Goal: Obtain resource: Obtain resource

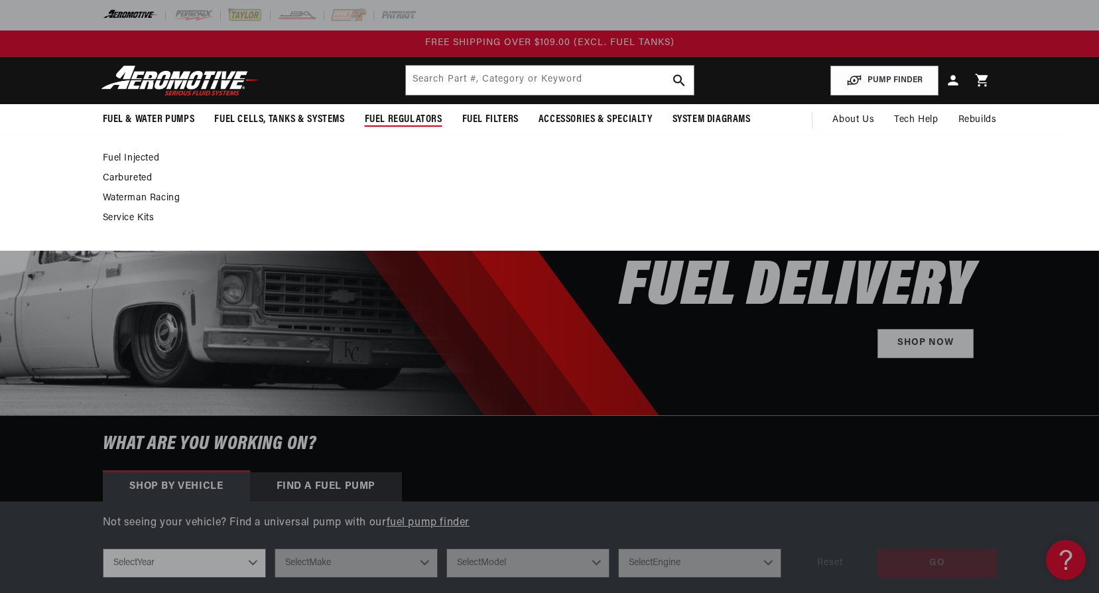
click at [135, 177] on link "Carbureted" at bounding box center [543, 178] width 881 height 12
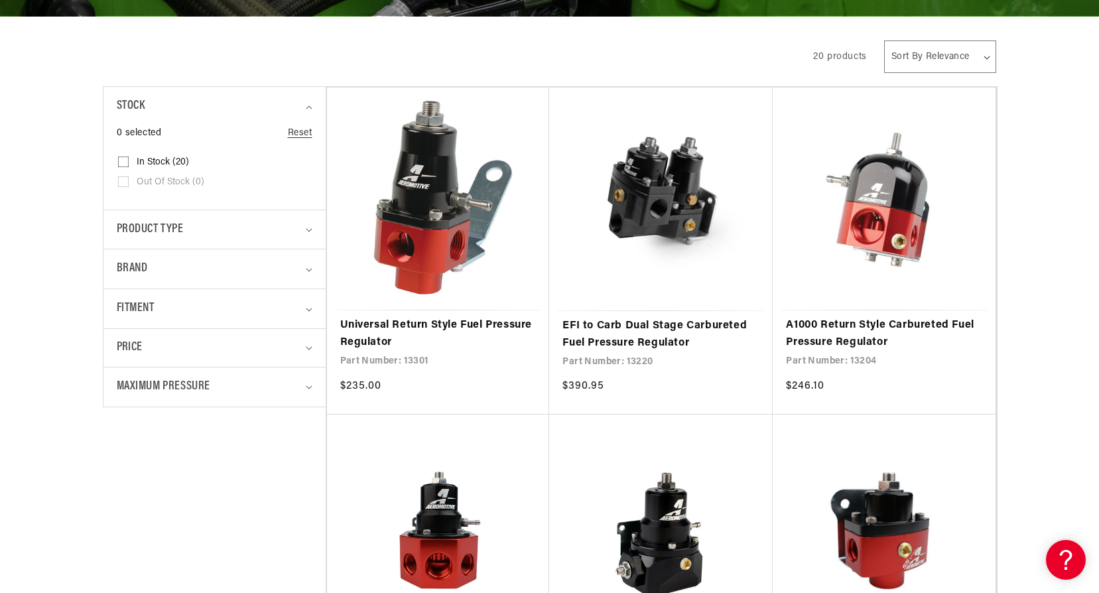
scroll to position [332, 0]
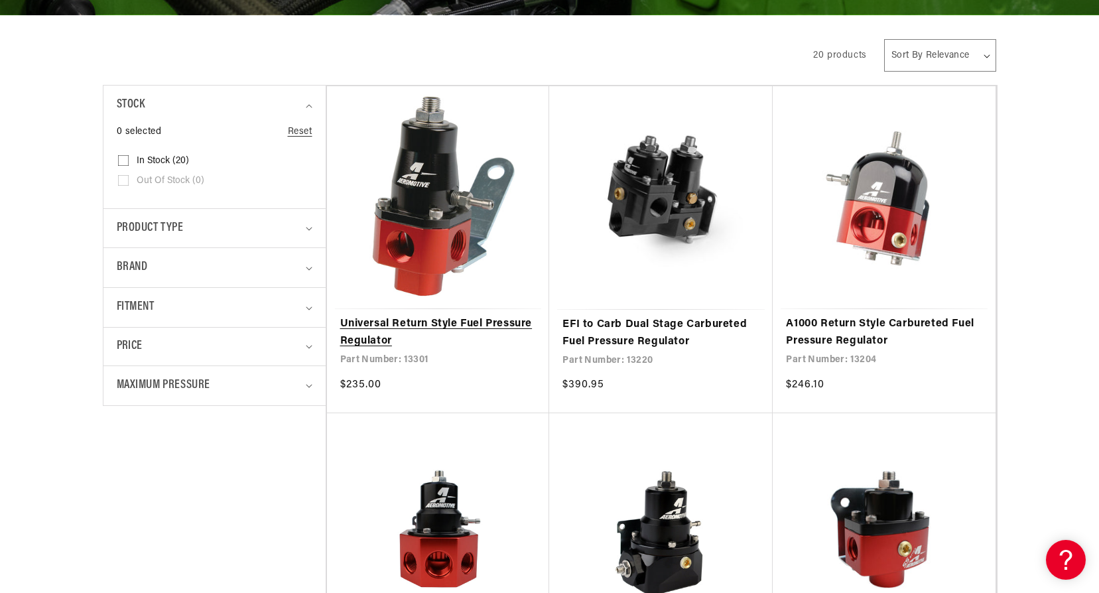
click at [422, 316] on link "Universal Return Style Fuel Pressure Regulator" at bounding box center [438, 333] width 196 height 34
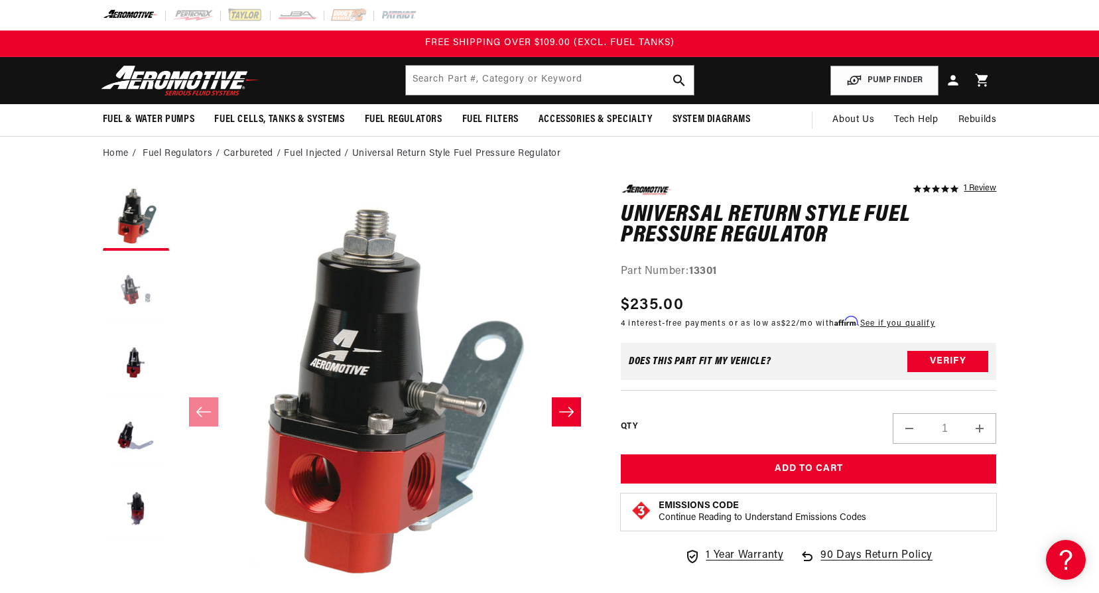
click at [132, 292] on button "Load image 2 in gallery view" at bounding box center [136, 290] width 66 height 66
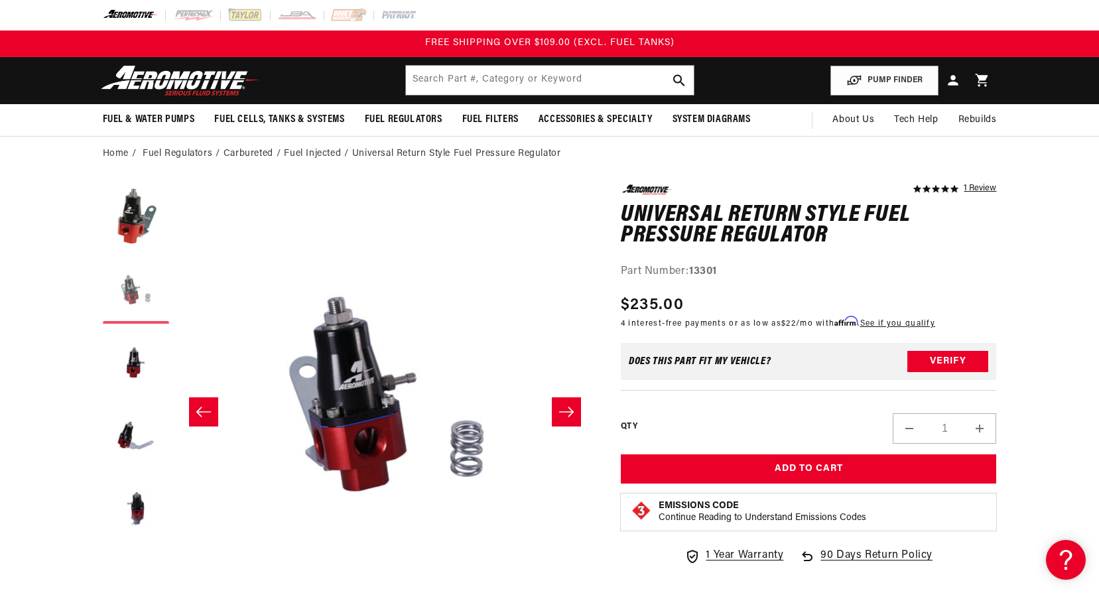
scroll to position [0, 418]
click at [135, 367] on button "Load image 3 in gallery view" at bounding box center [136, 363] width 66 height 66
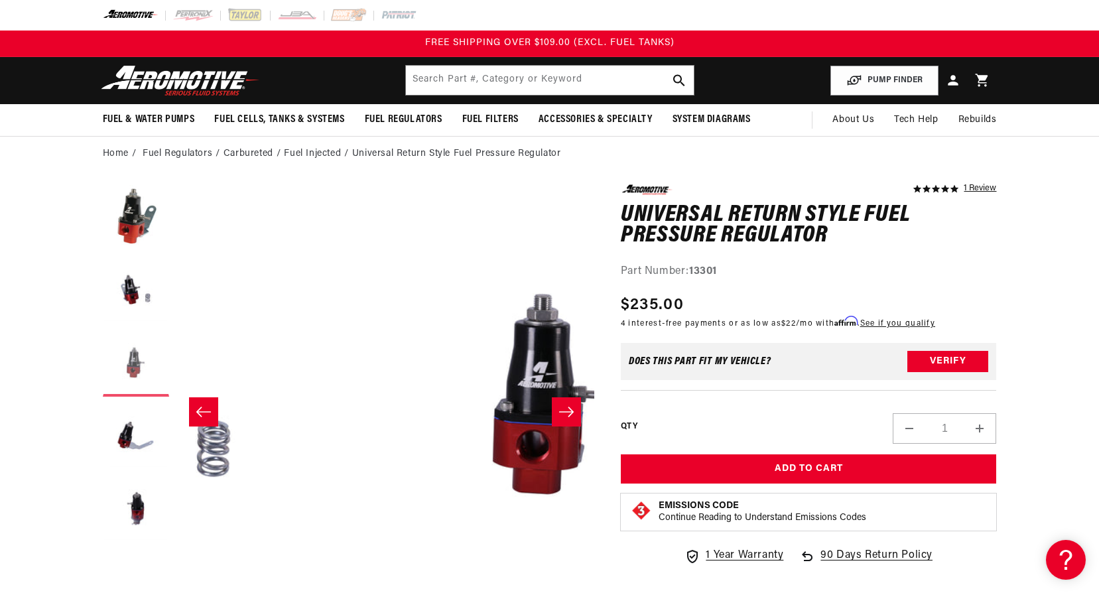
scroll to position [0, 837]
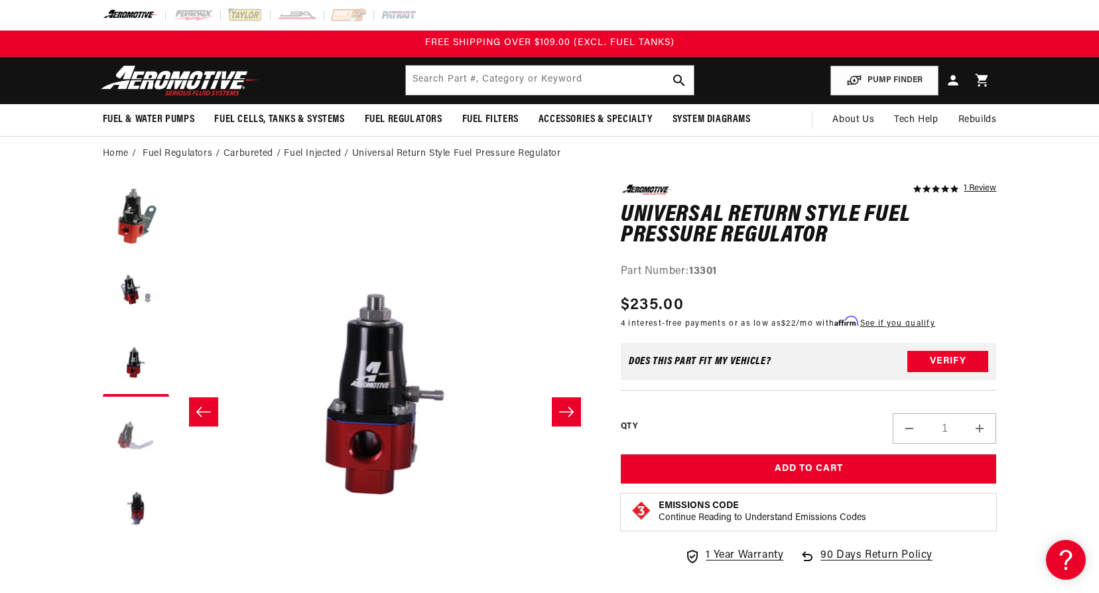
click at [130, 430] on button "Load image 4 in gallery view" at bounding box center [136, 436] width 66 height 66
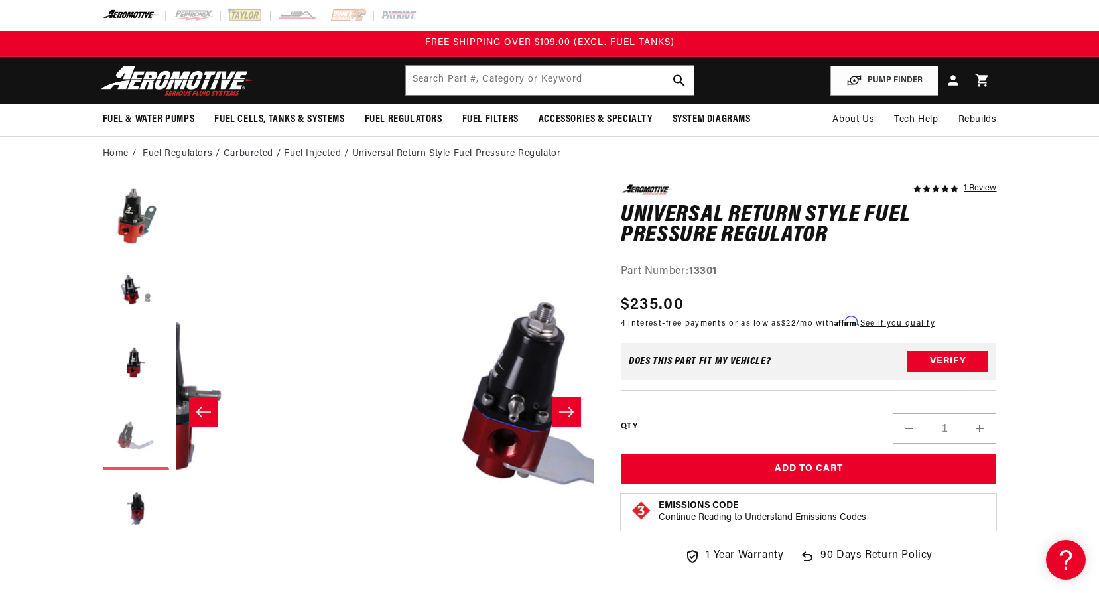
scroll to position [0, 1256]
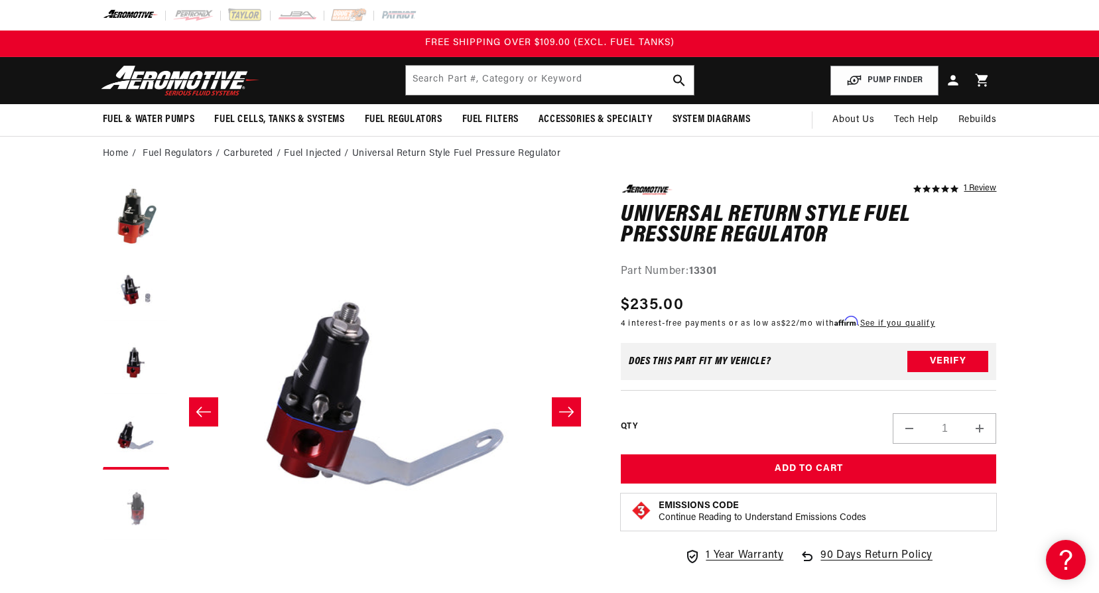
click at [132, 505] on button "Load image 5 in gallery view" at bounding box center [136, 509] width 66 height 66
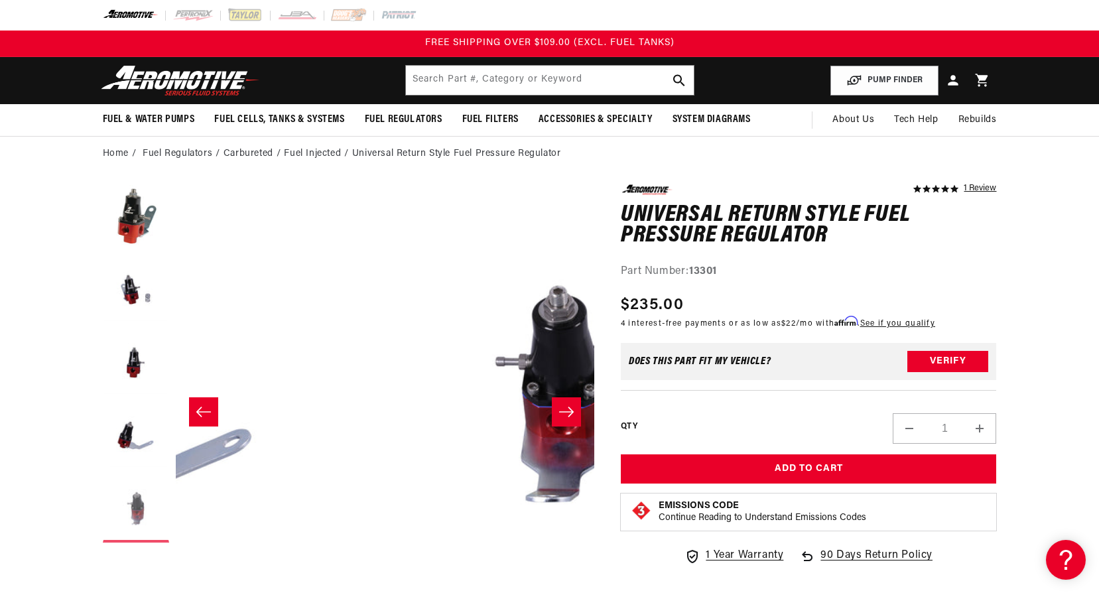
scroll to position [0, 1675]
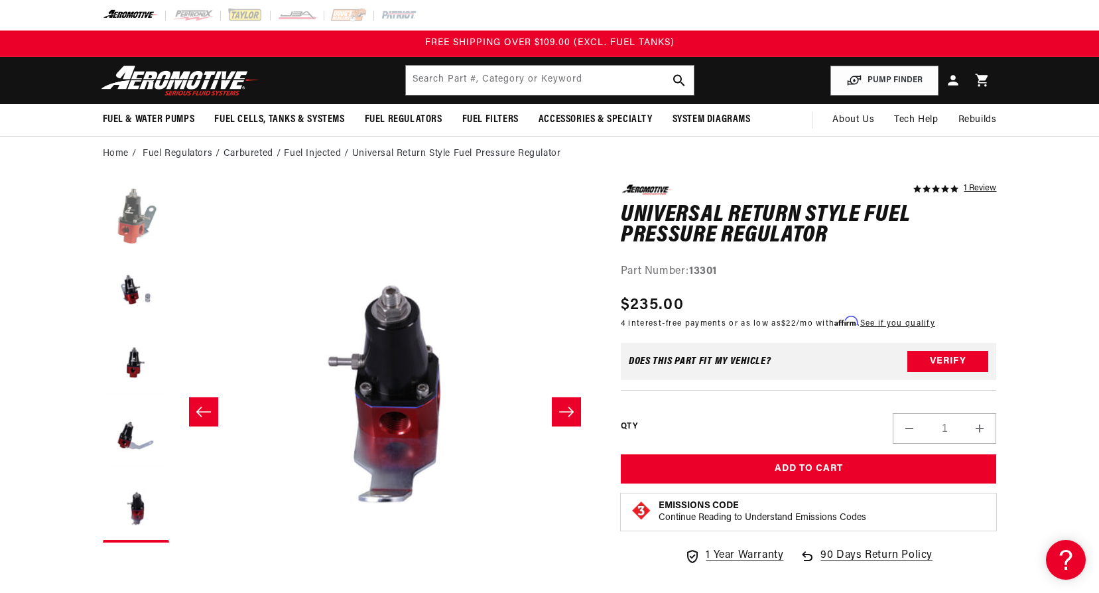
click at [136, 223] on button "Load image 1 in gallery view" at bounding box center [136, 217] width 66 height 66
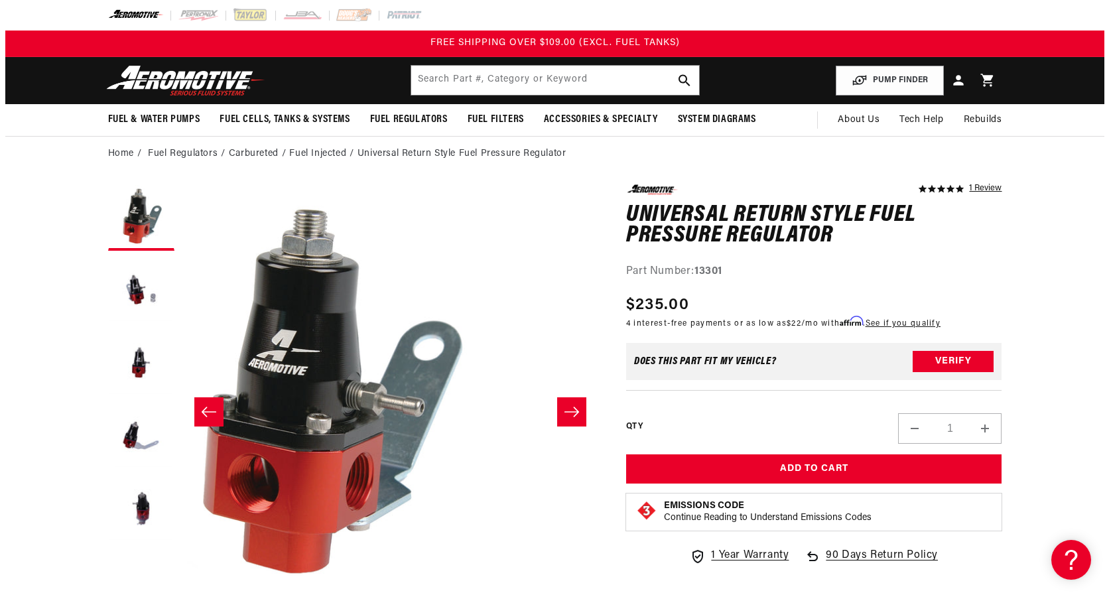
scroll to position [0, 0]
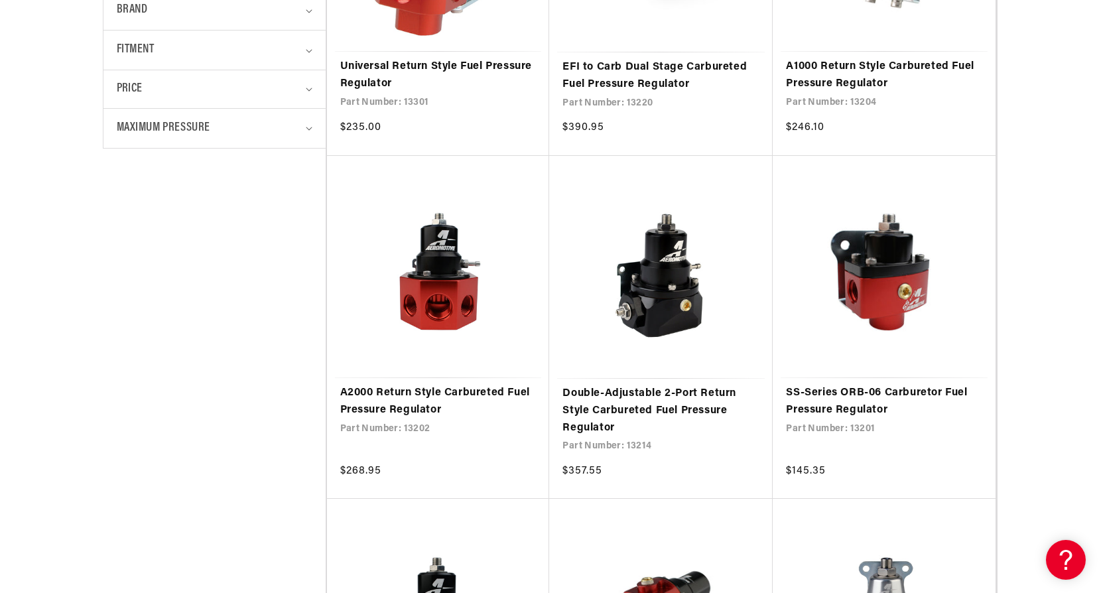
scroll to position [597, 0]
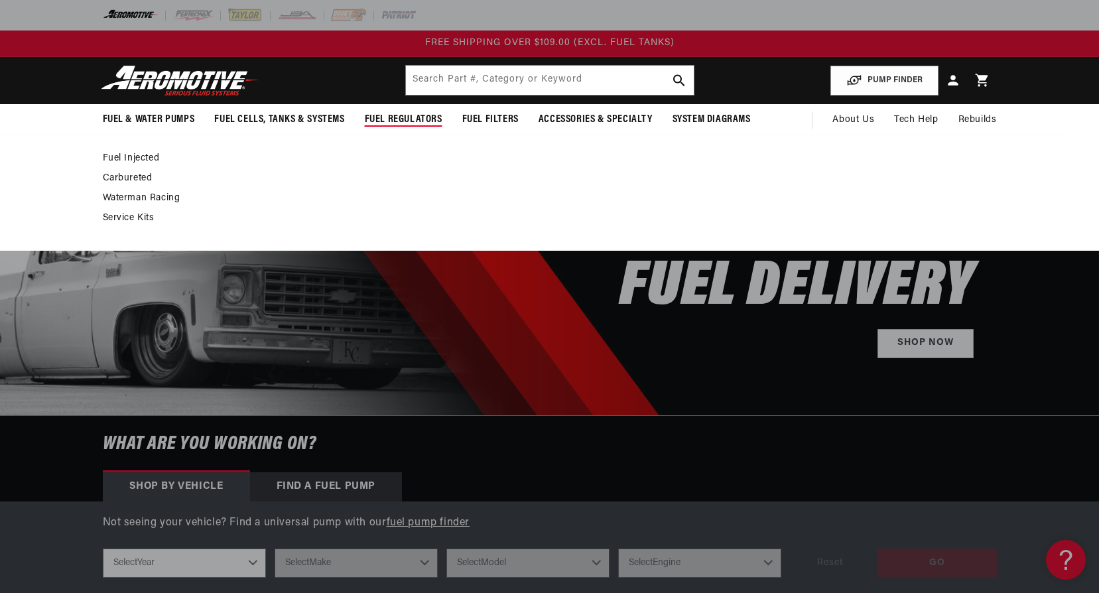
click at [139, 156] on link "Fuel Injected" at bounding box center [543, 159] width 881 height 12
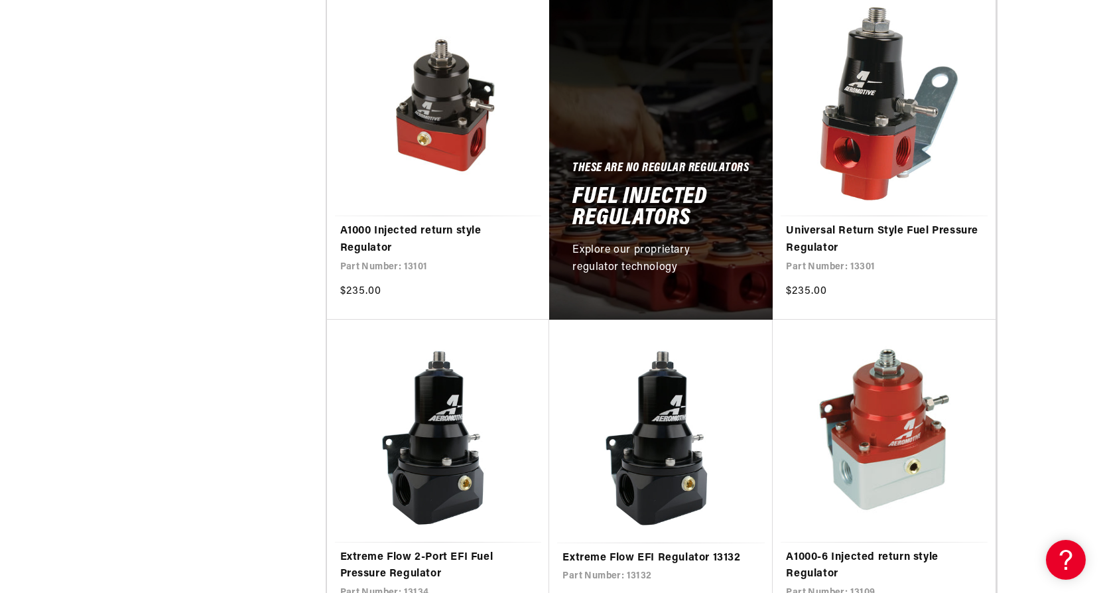
scroll to position [796, 0]
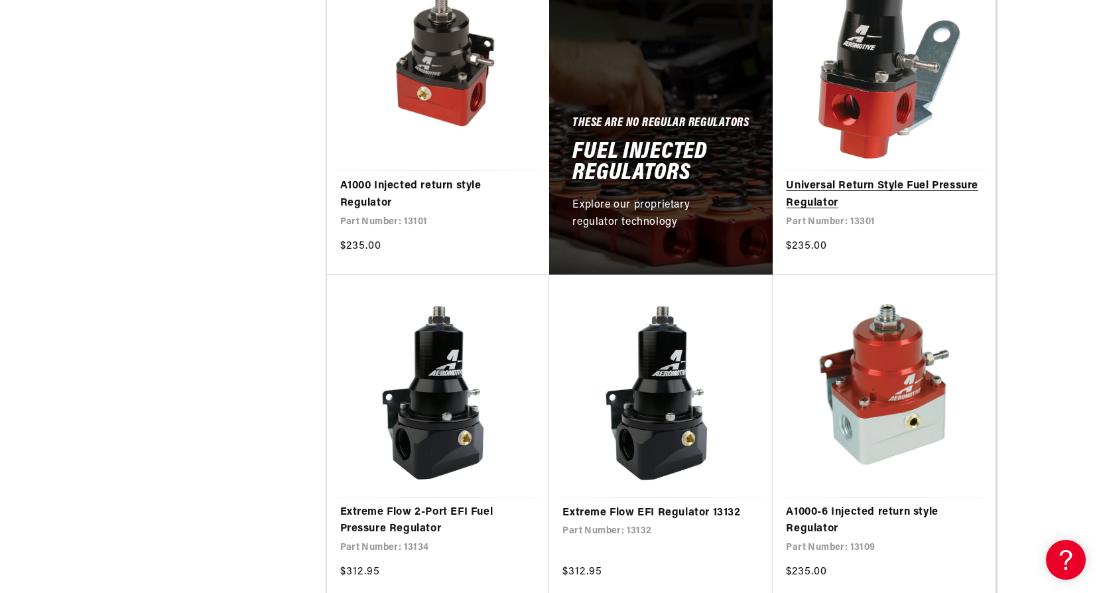
click at [865, 178] on link "Universal Return Style Fuel Pressure Regulator" at bounding box center [884, 195] width 196 height 34
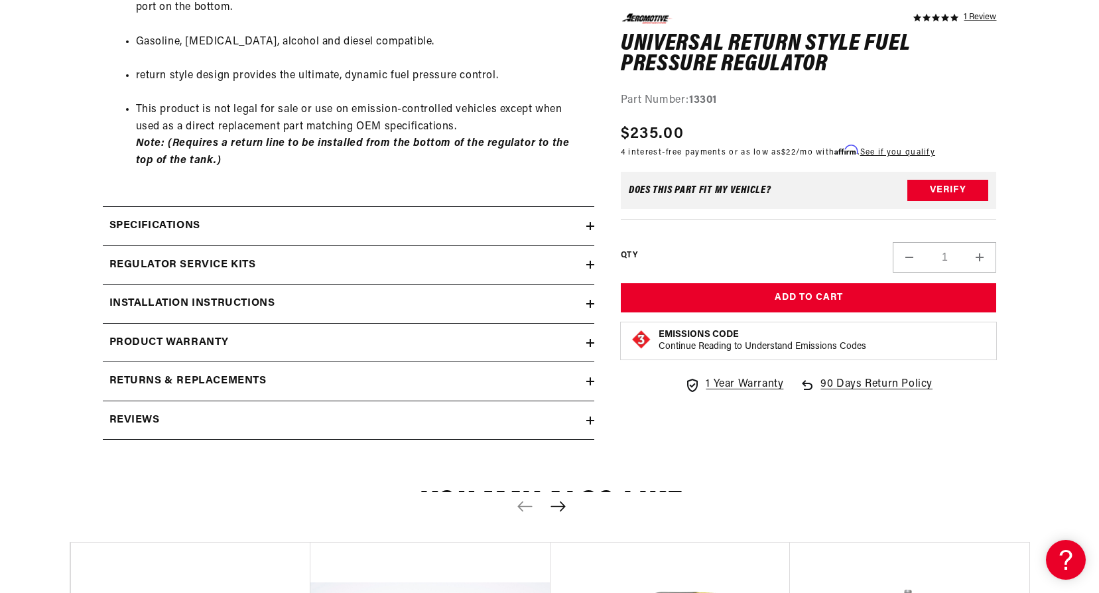
scroll to position [928, 0]
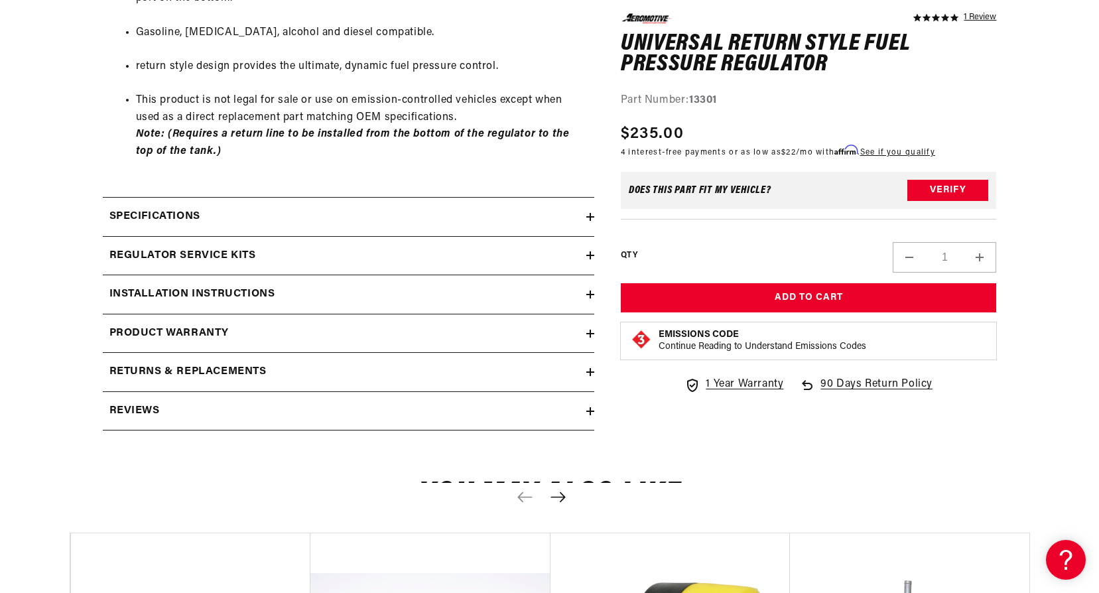
click at [217, 290] on h2 "Installation Instructions" at bounding box center [192, 294] width 166 height 17
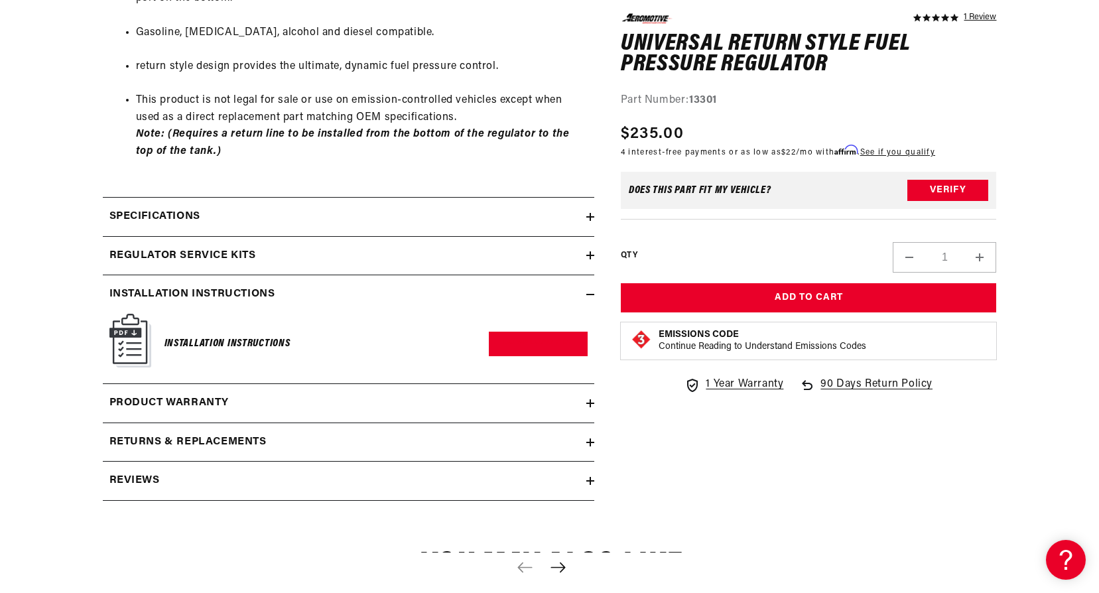
click at [135, 348] on img at bounding box center [130, 341] width 42 height 54
click at [186, 338] on h6 "Installation Instructions" at bounding box center [227, 344] width 126 height 18
drag, startPoint x: 186, startPoint y: 338, endPoint x: 300, endPoint y: 323, distance: 115.0
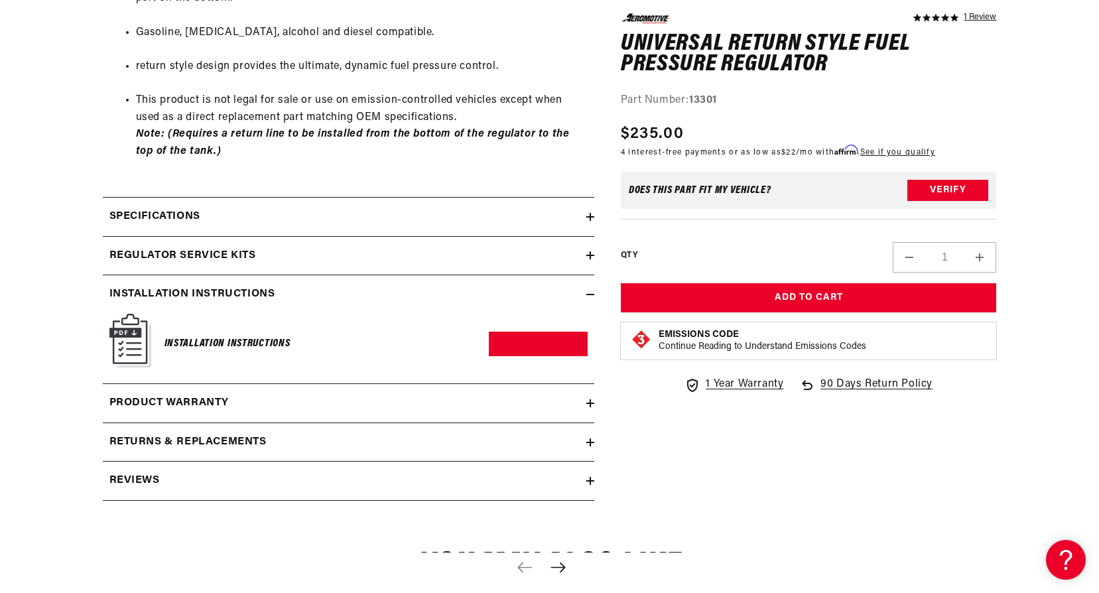
click at [300, 323] on div "Installation Instructions Download PDF" at bounding box center [348, 344] width 478 height 60
click at [527, 341] on link "Download PDF" at bounding box center [538, 344] width 99 height 25
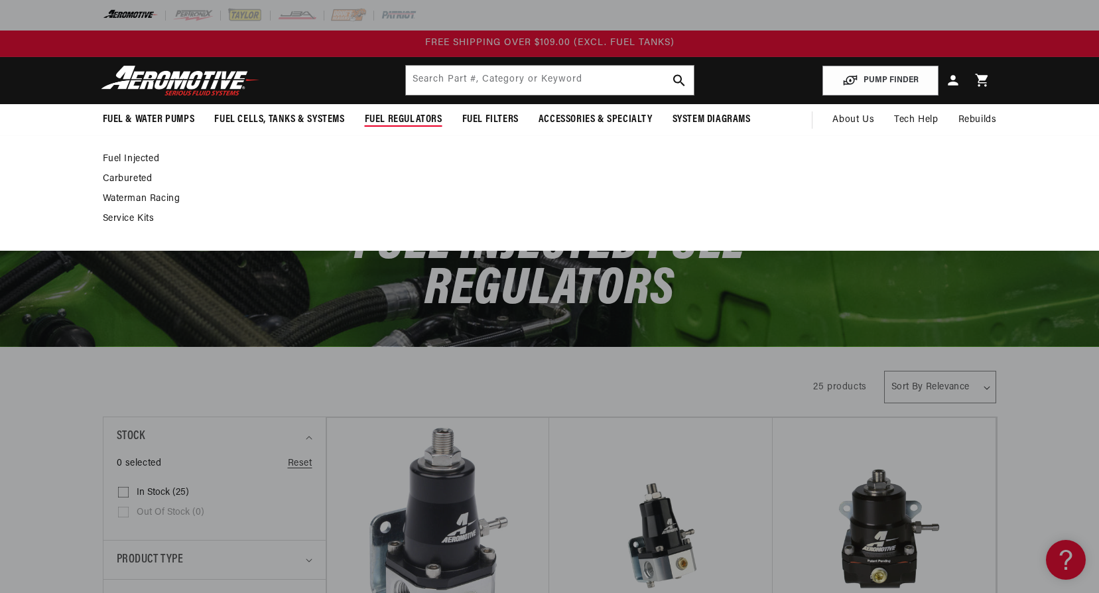
click at [417, 117] on span "Fuel Regulators" at bounding box center [404, 120] width 78 height 14
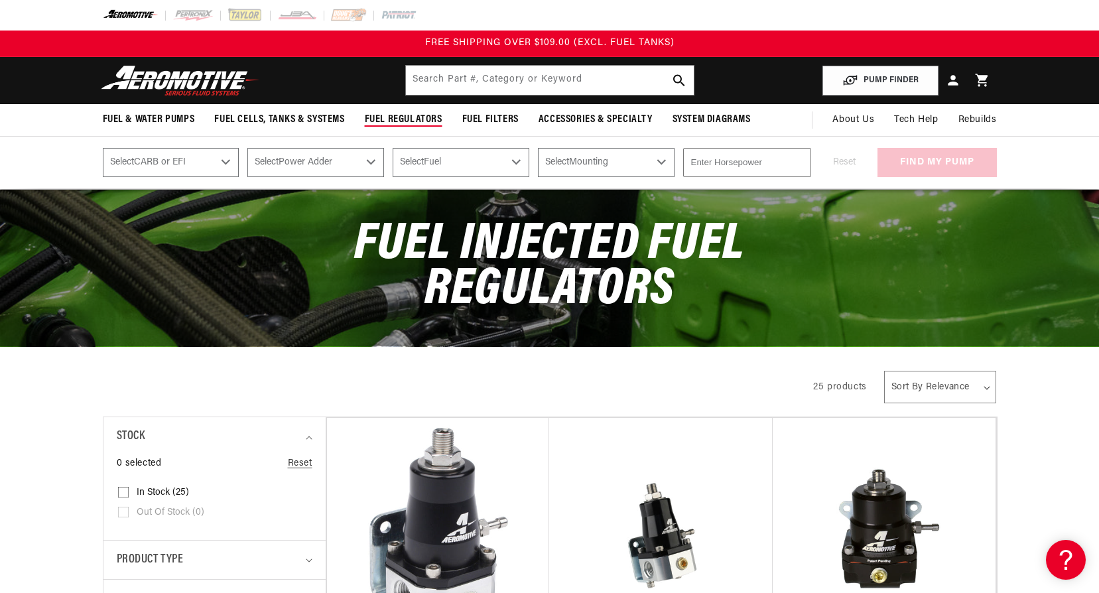
click at [417, 117] on span "Fuel Regulators" at bounding box center [404, 120] width 78 height 14
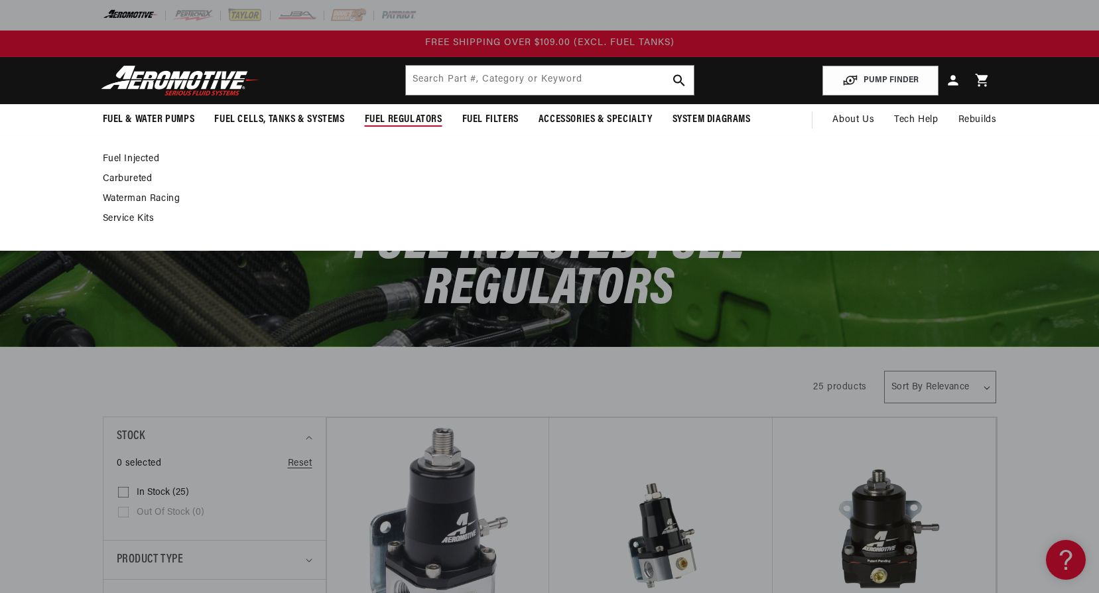
click at [140, 177] on link "Carbureted" at bounding box center [543, 179] width 881 height 12
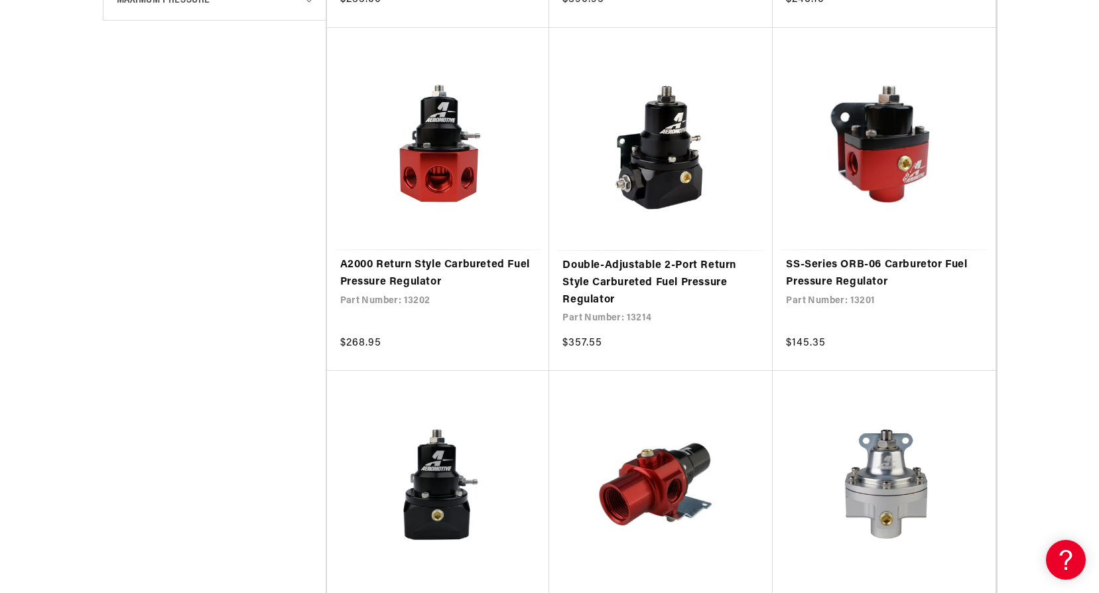
scroll to position [729, 0]
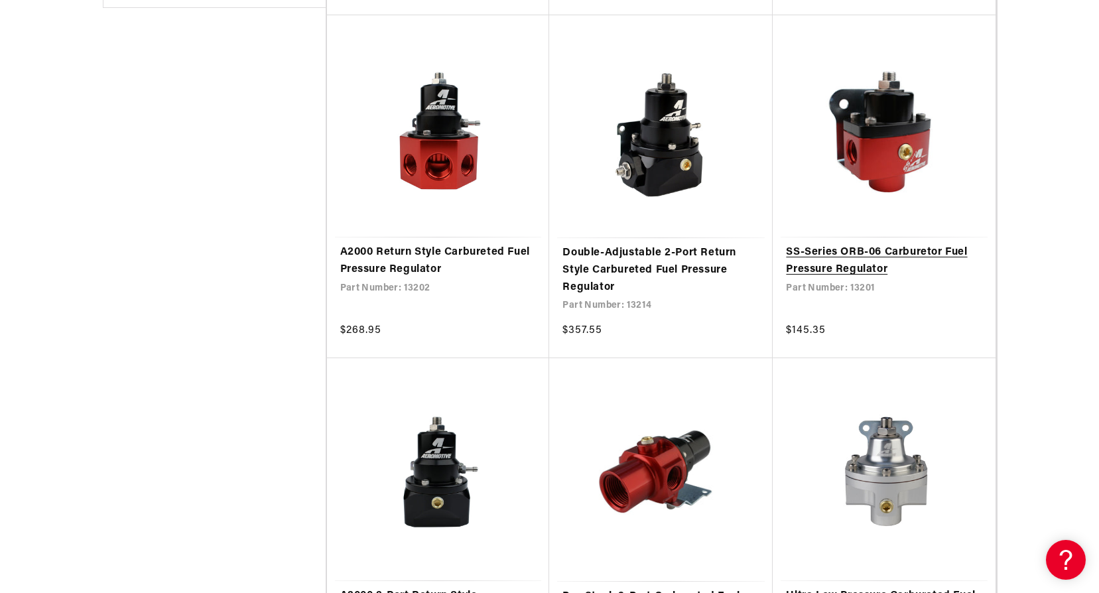
click at [842, 267] on link "SS-Series ORB-06 Carburetor Fuel Pressure Regulator" at bounding box center [884, 261] width 196 height 34
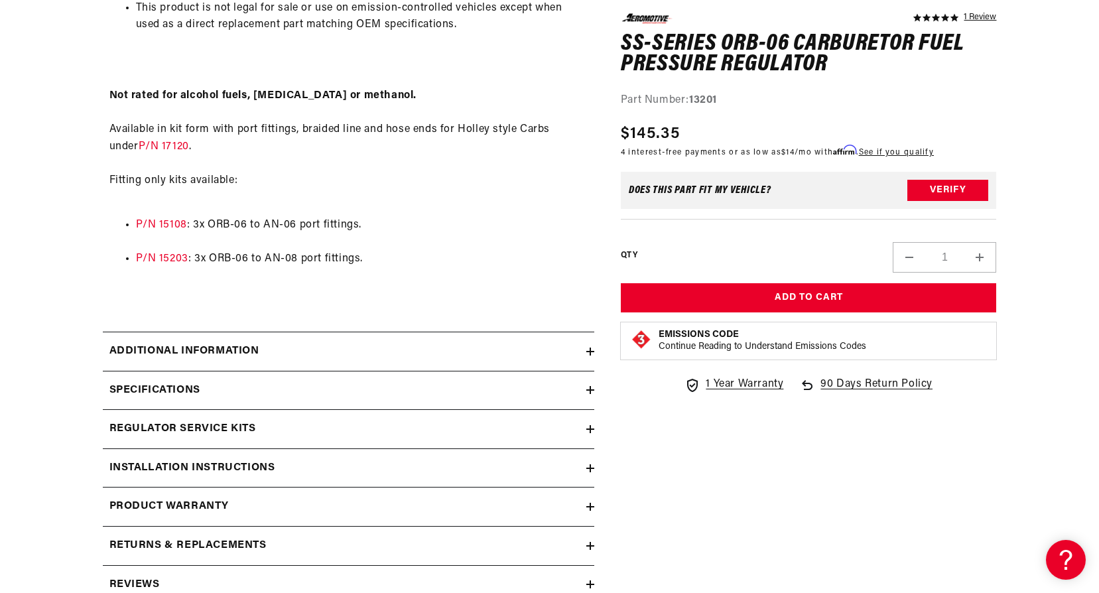
scroll to position [1061, 0]
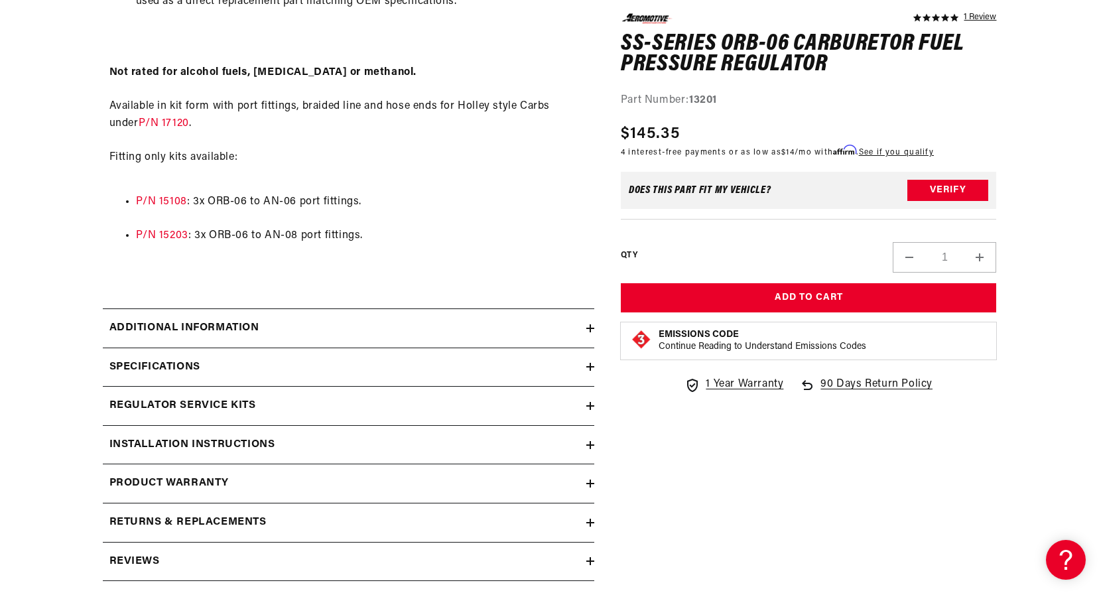
click at [225, 439] on h2 "Installation Instructions" at bounding box center [192, 444] width 166 height 17
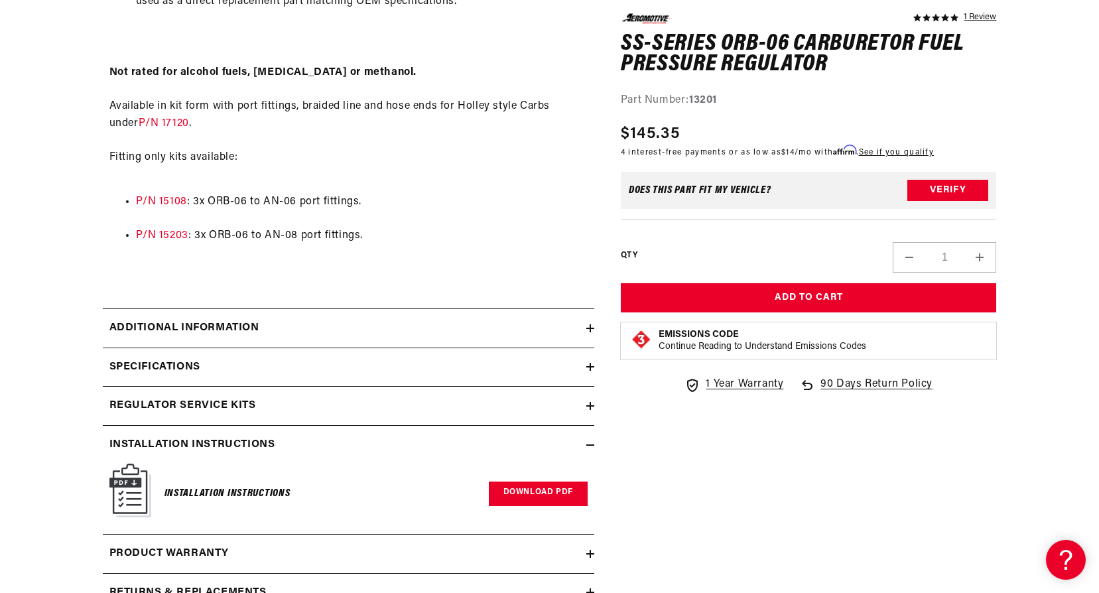
click at [560, 490] on link "Download PDF" at bounding box center [538, 493] width 99 height 25
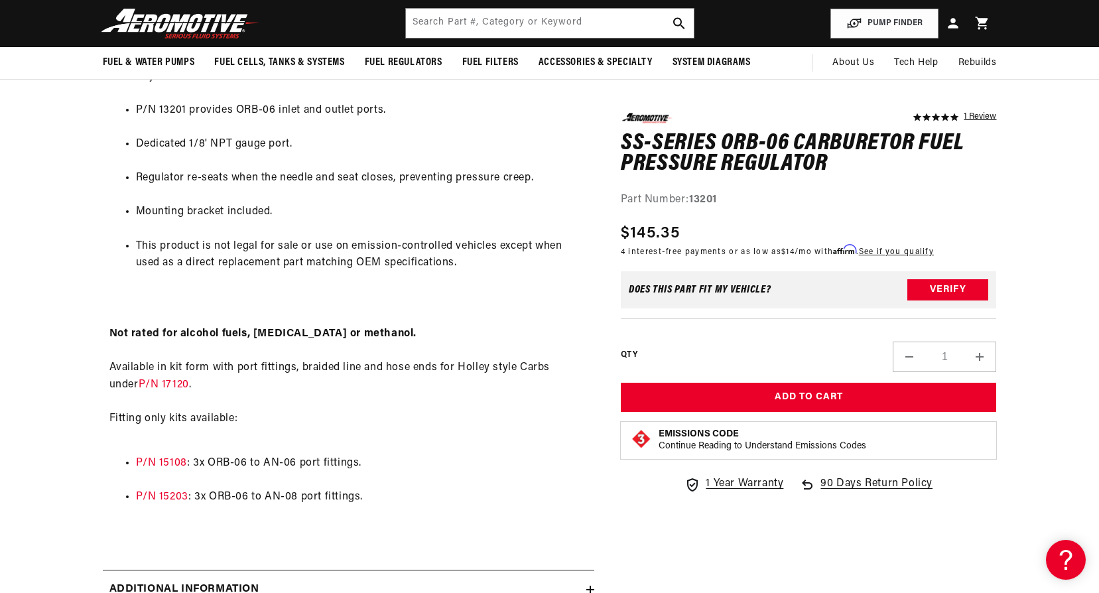
scroll to position [597, 0]
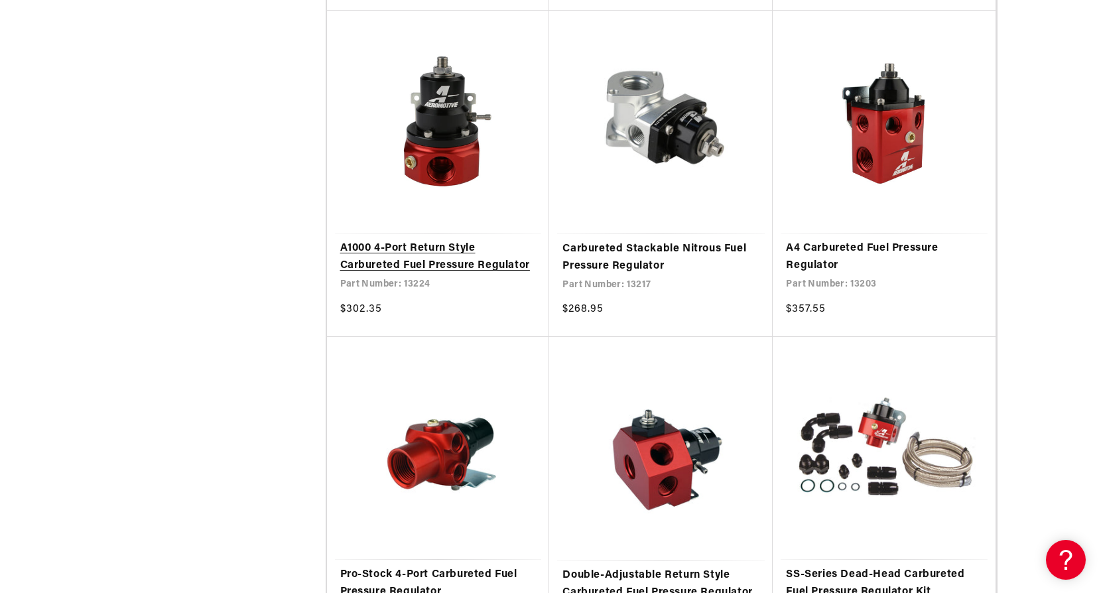
scroll to position [1525, 0]
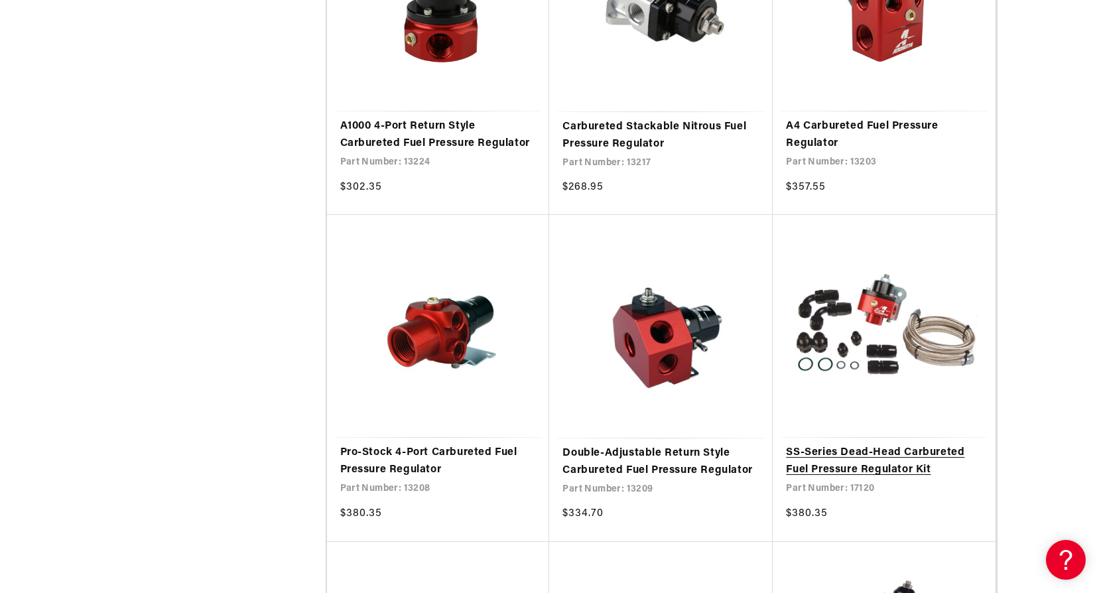
click at [878, 464] on link "SS-Series Dead-Head Carbureted Fuel Pressure Regulator Kit" at bounding box center [884, 461] width 196 height 34
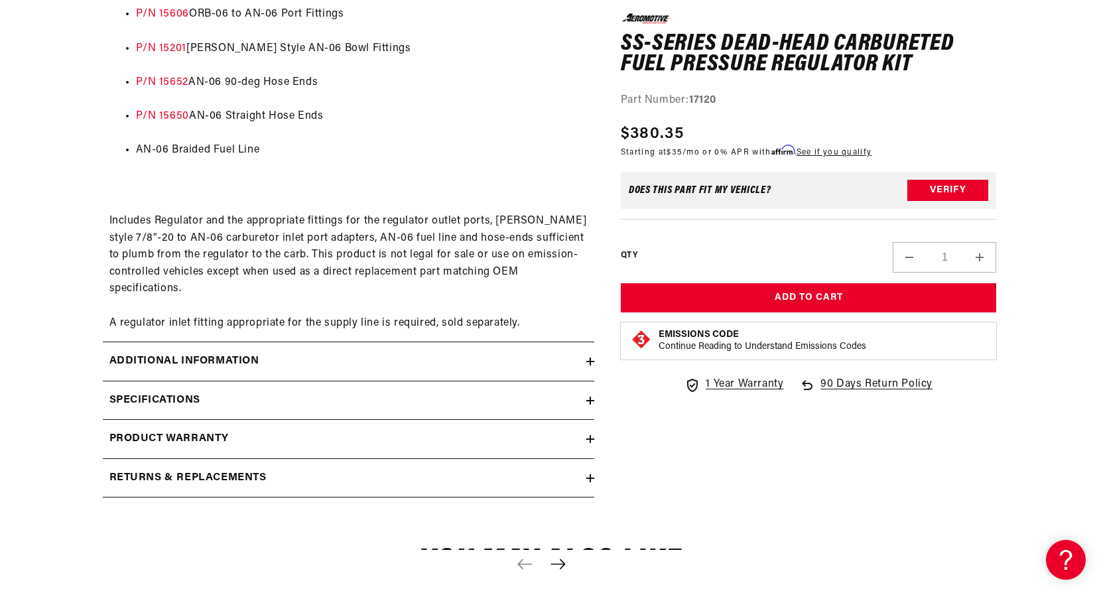
scroll to position [862, 0]
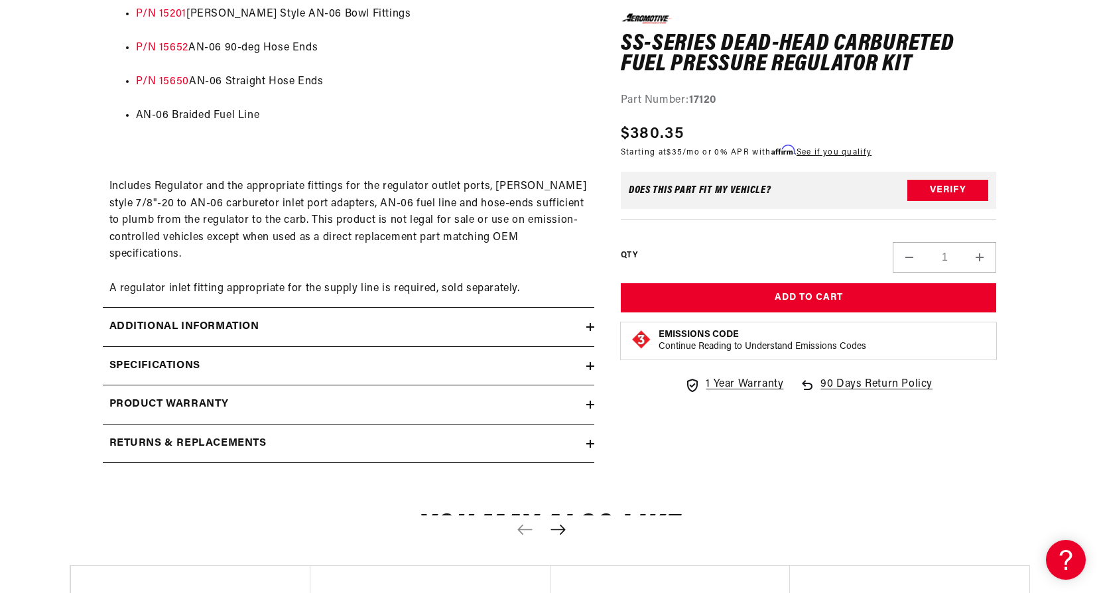
click at [233, 325] on h2 "Additional information" at bounding box center [184, 326] width 150 height 17
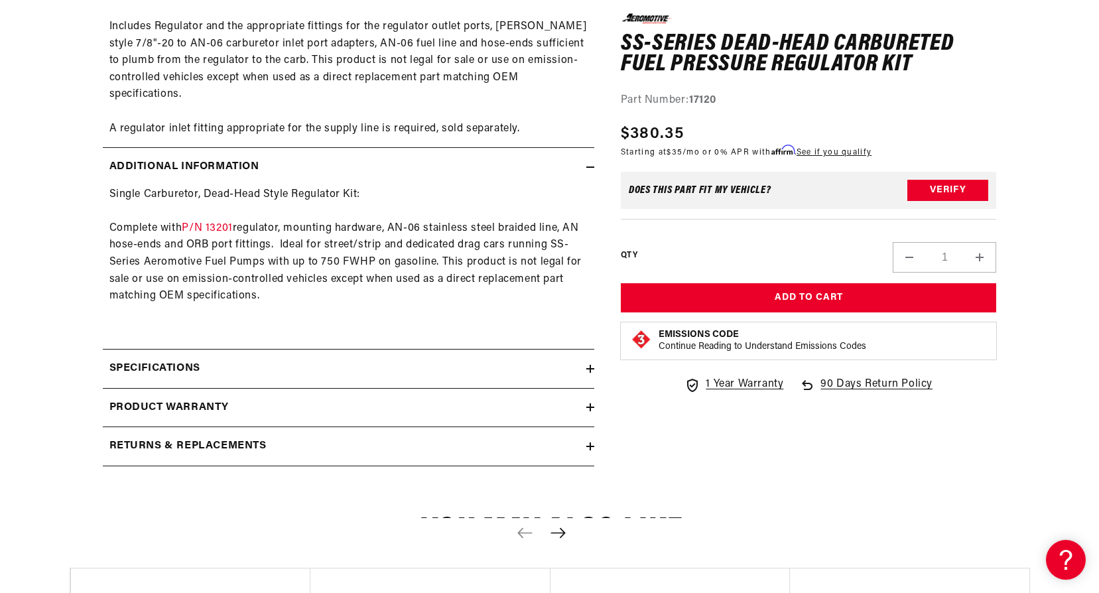
scroll to position [1061, 0]
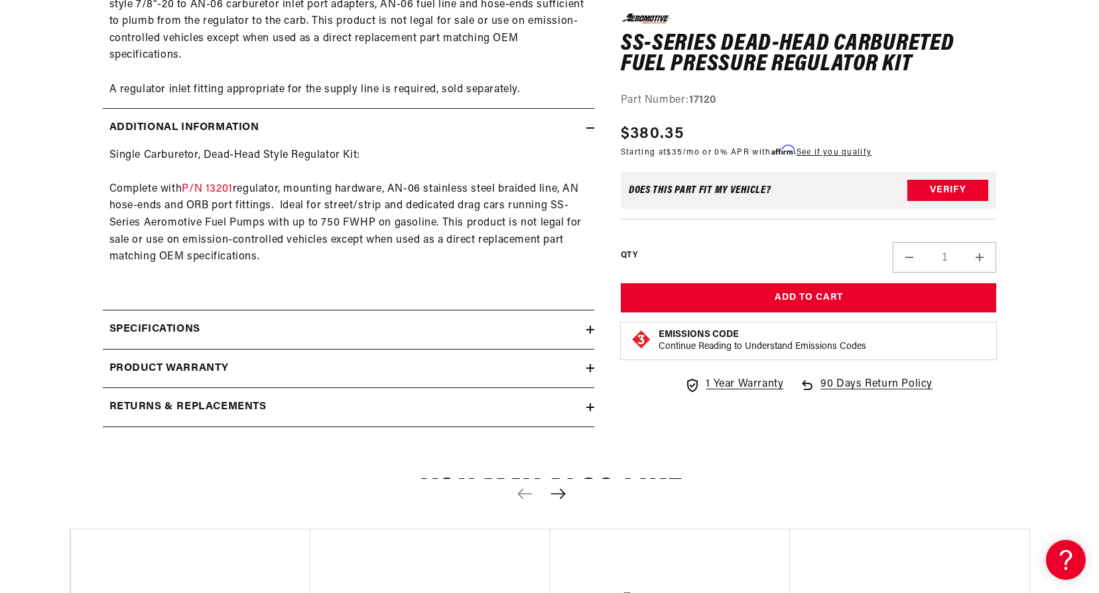
click at [200, 329] on h2 "Specifications" at bounding box center [154, 329] width 91 height 17
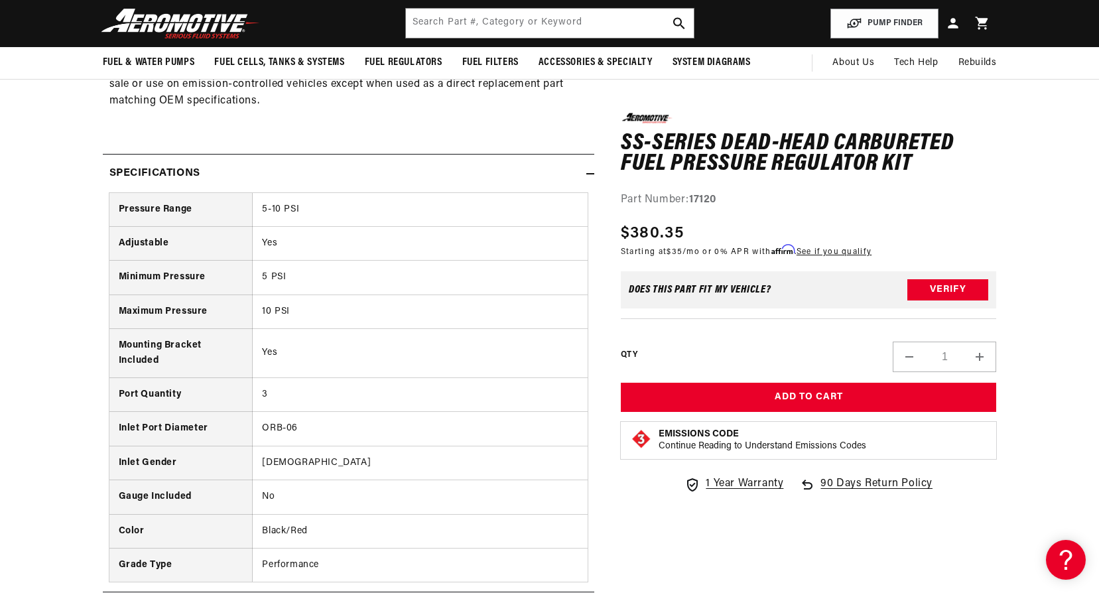
scroll to position [1194, 0]
